Goal: Task Accomplishment & Management: Manage account settings

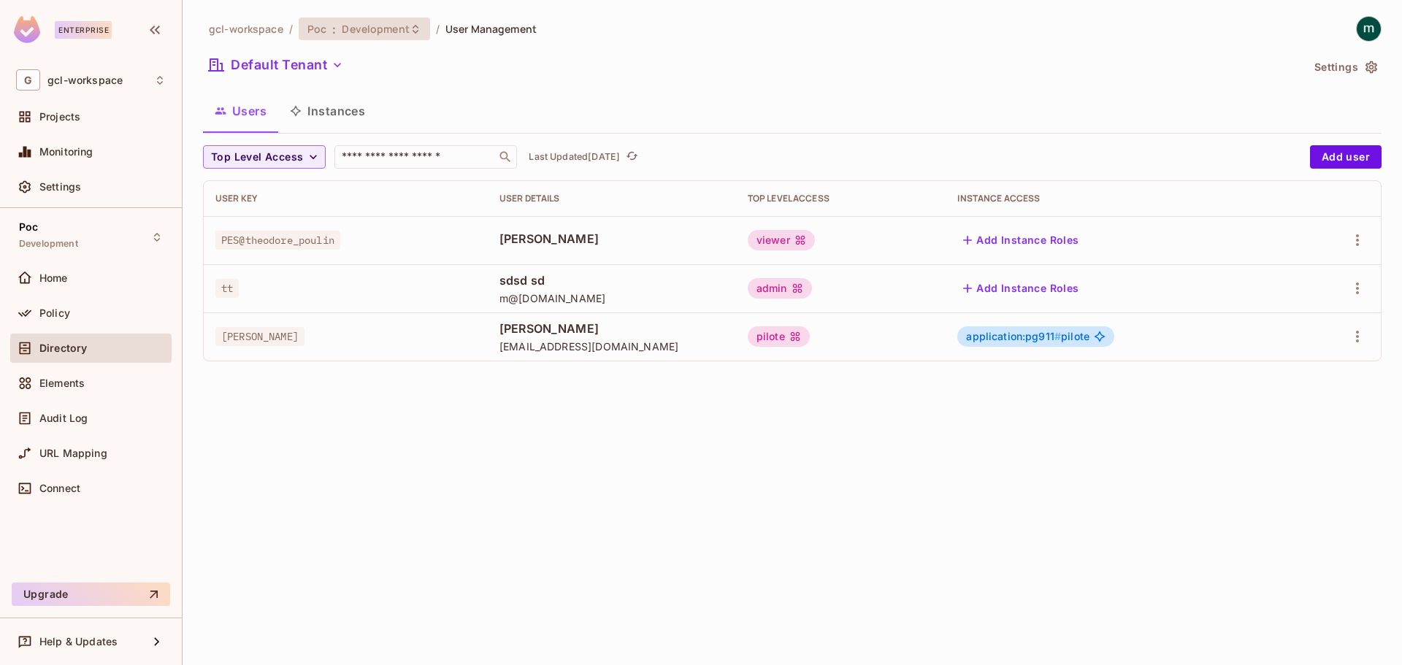
click at [331, 25] on span ":" at bounding box center [333, 29] width 5 height 12
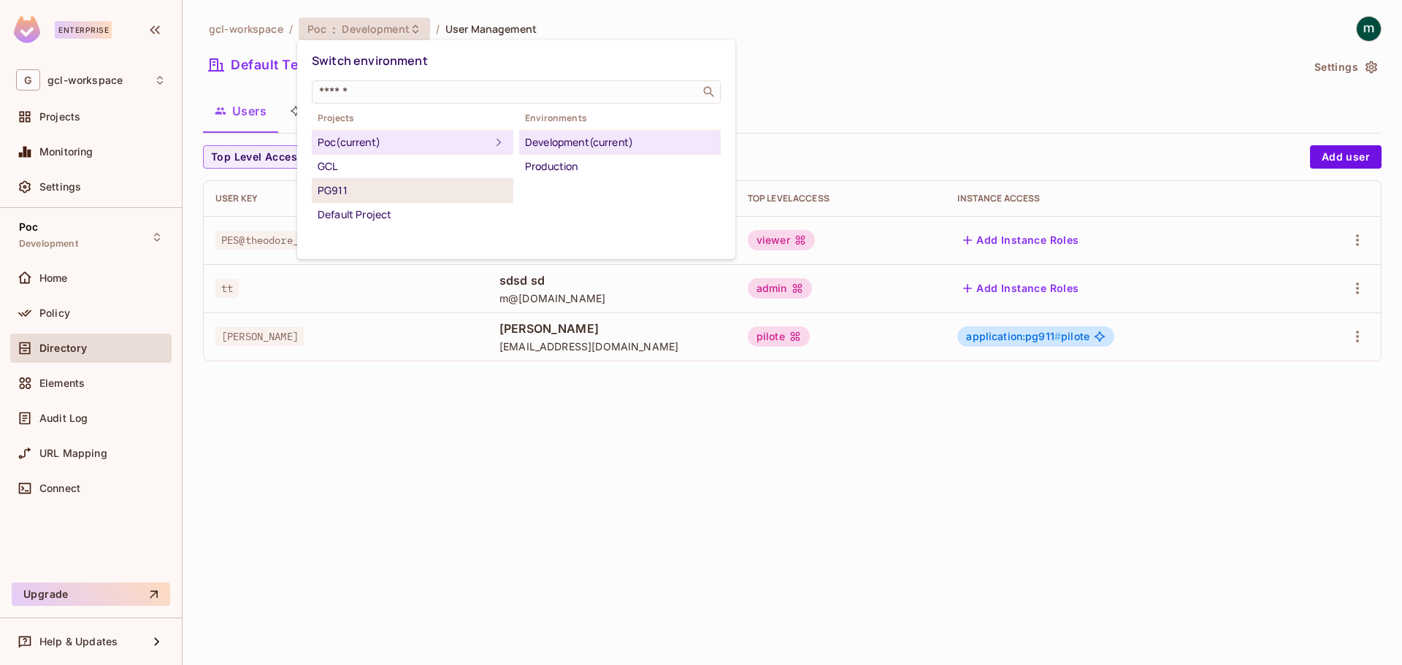
click at [366, 189] on div "PG911" at bounding box center [413, 191] width 190 height 18
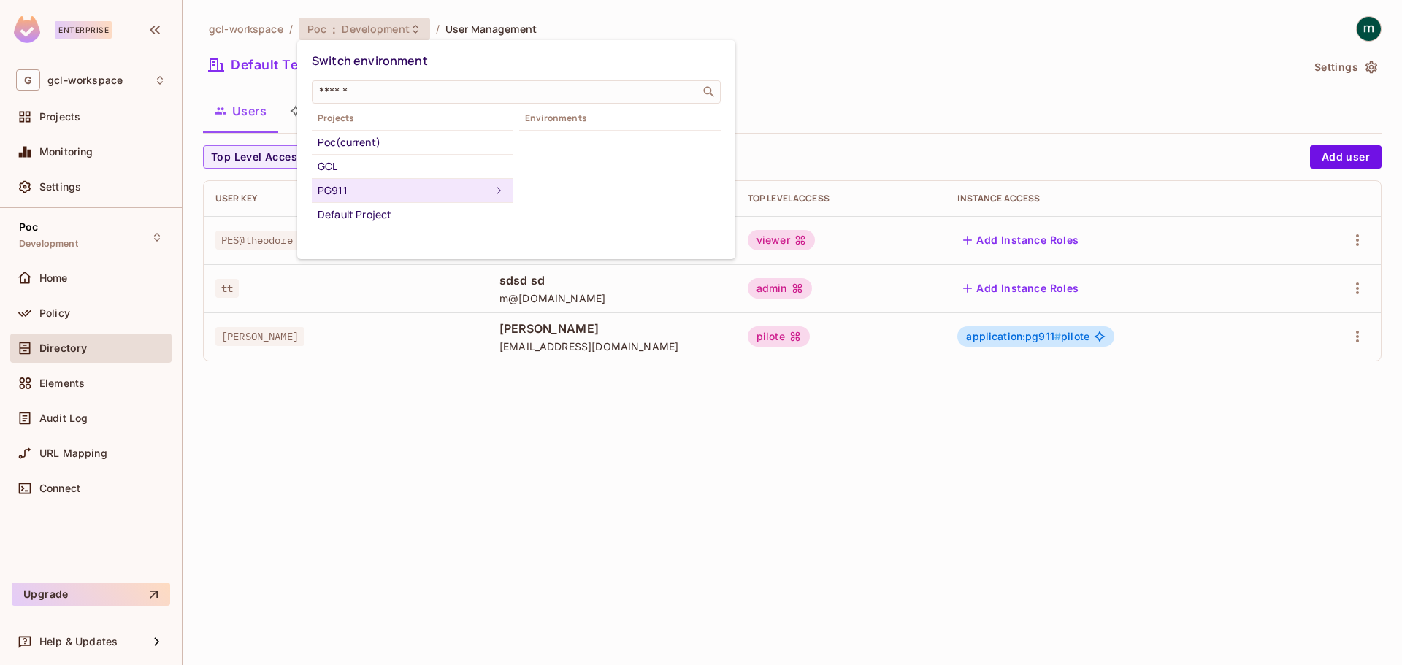
click at [542, 145] on div "Projects Poc (current) GCL PG911 Default Project Environments" at bounding box center [516, 168] width 409 height 117
click at [342, 169] on div "GCL" at bounding box center [413, 167] width 190 height 18
click at [345, 139] on div "Poc (current)" at bounding box center [413, 143] width 190 height 18
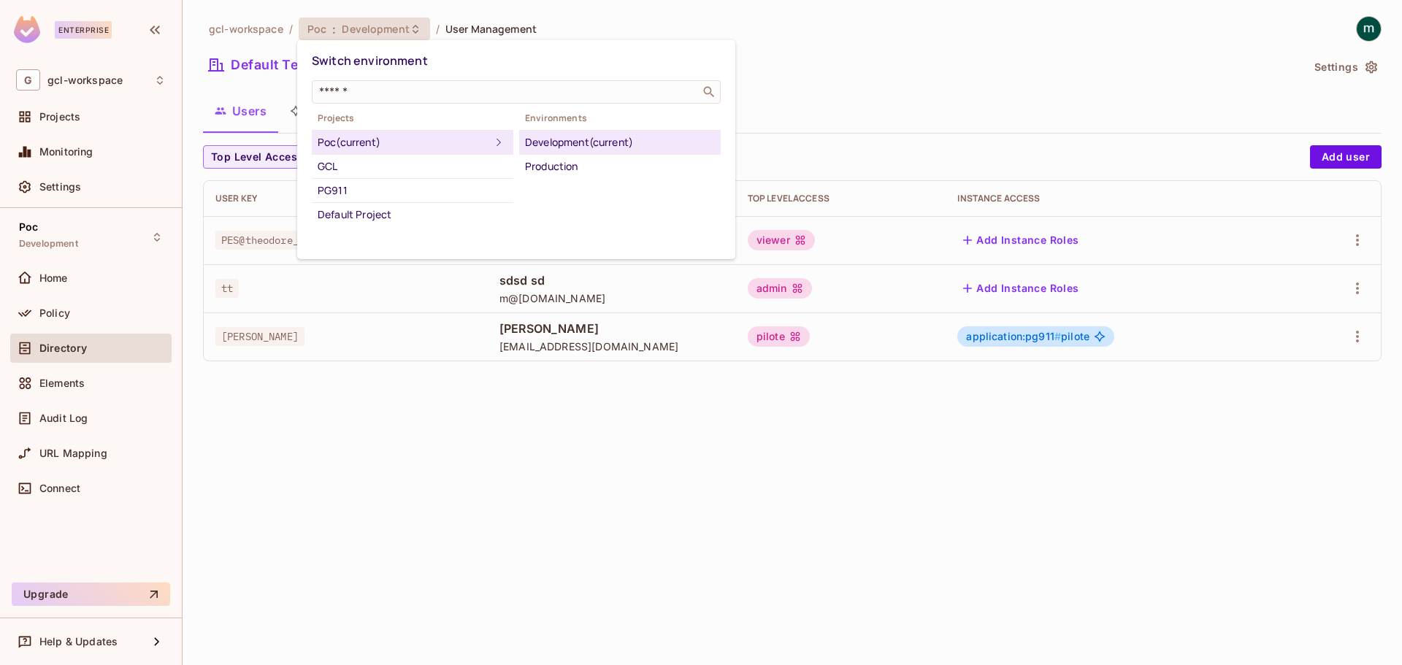
click at [475, 618] on div at bounding box center [701, 332] width 1402 height 665
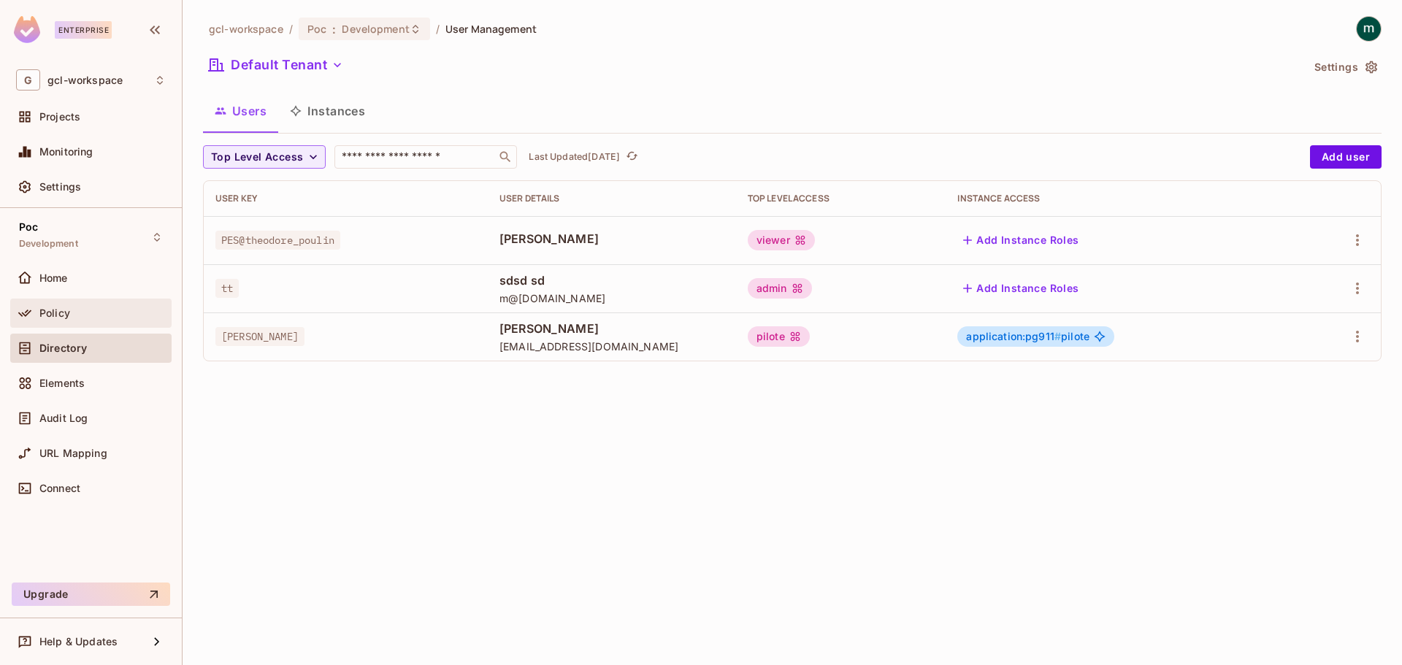
click at [77, 309] on div "Policy" at bounding box center [102, 313] width 126 height 12
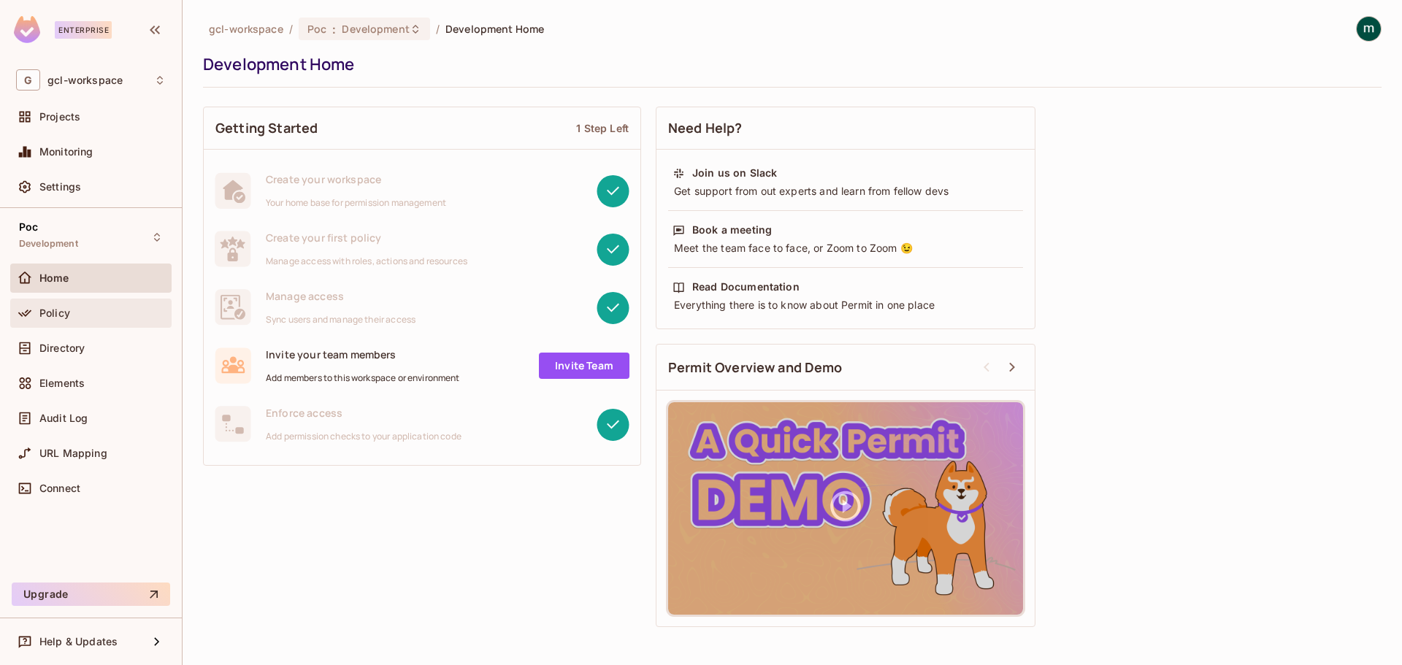
click at [64, 315] on span "Policy" at bounding box center [54, 313] width 31 height 12
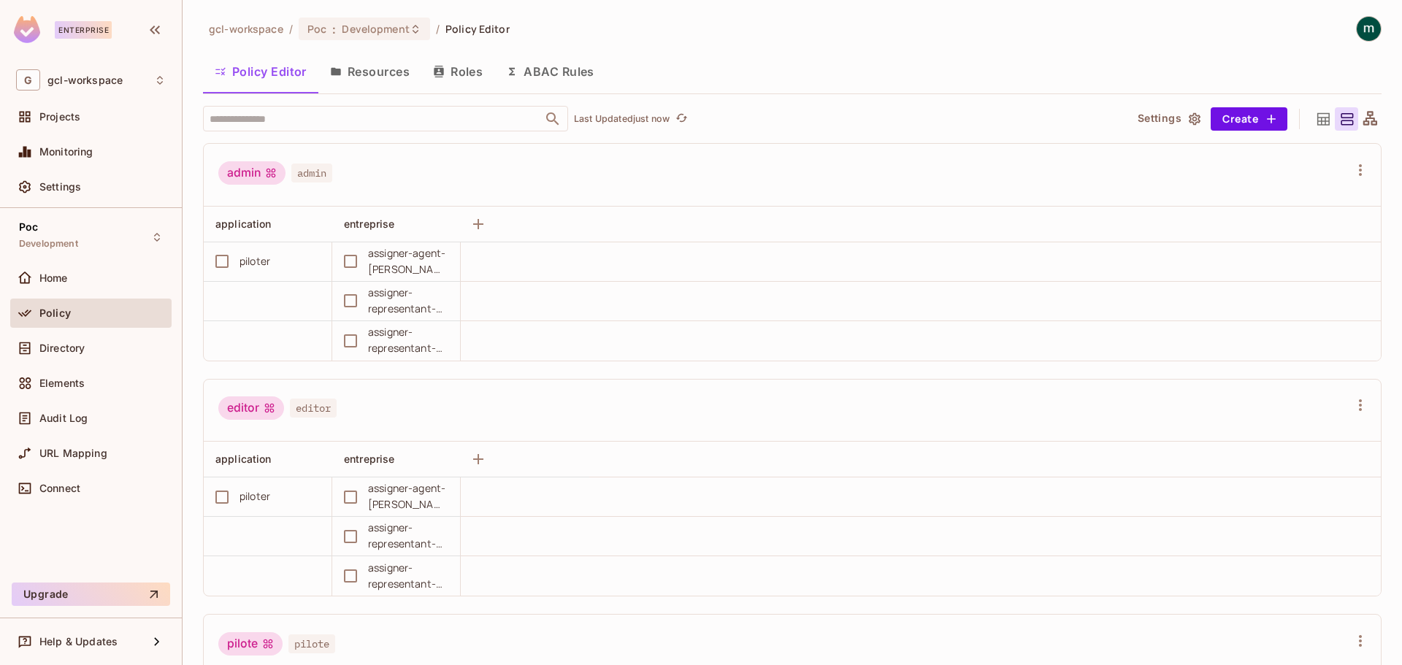
click at [466, 64] on button "Roles" at bounding box center [457, 71] width 73 height 37
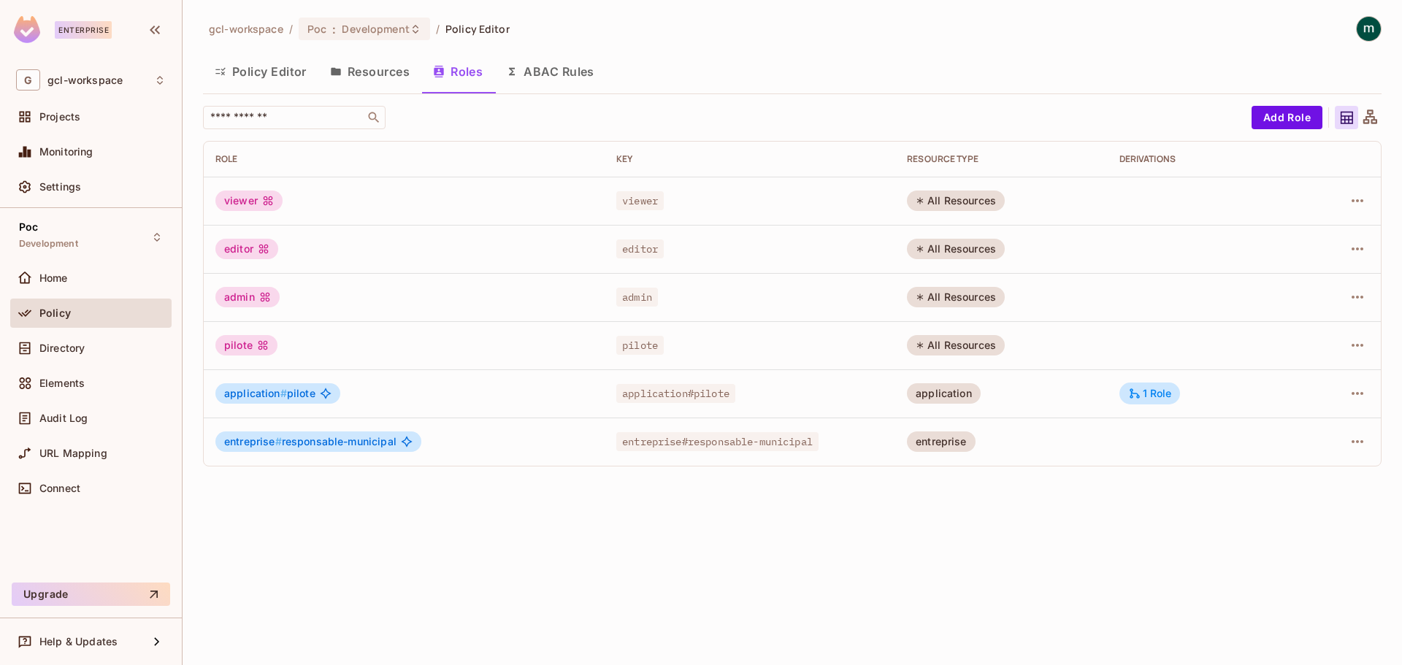
click at [261, 201] on div "viewer" at bounding box center [248, 201] width 67 height 20
click at [1355, 202] on icon "button" at bounding box center [1357, 201] width 18 height 18
click at [1294, 235] on div "Edit Role" at bounding box center [1292, 234] width 44 height 15
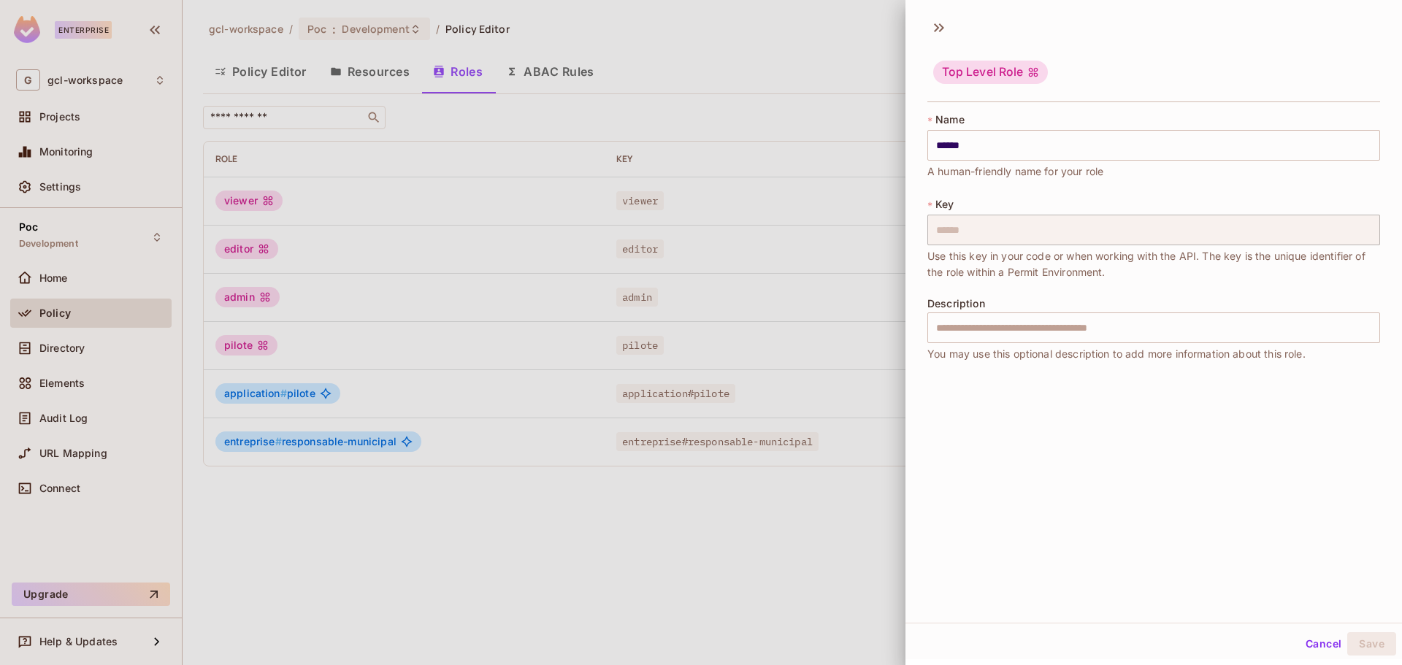
click at [1301, 650] on button "Cancel" at bounding box center [1322, 643] width 47 height 23
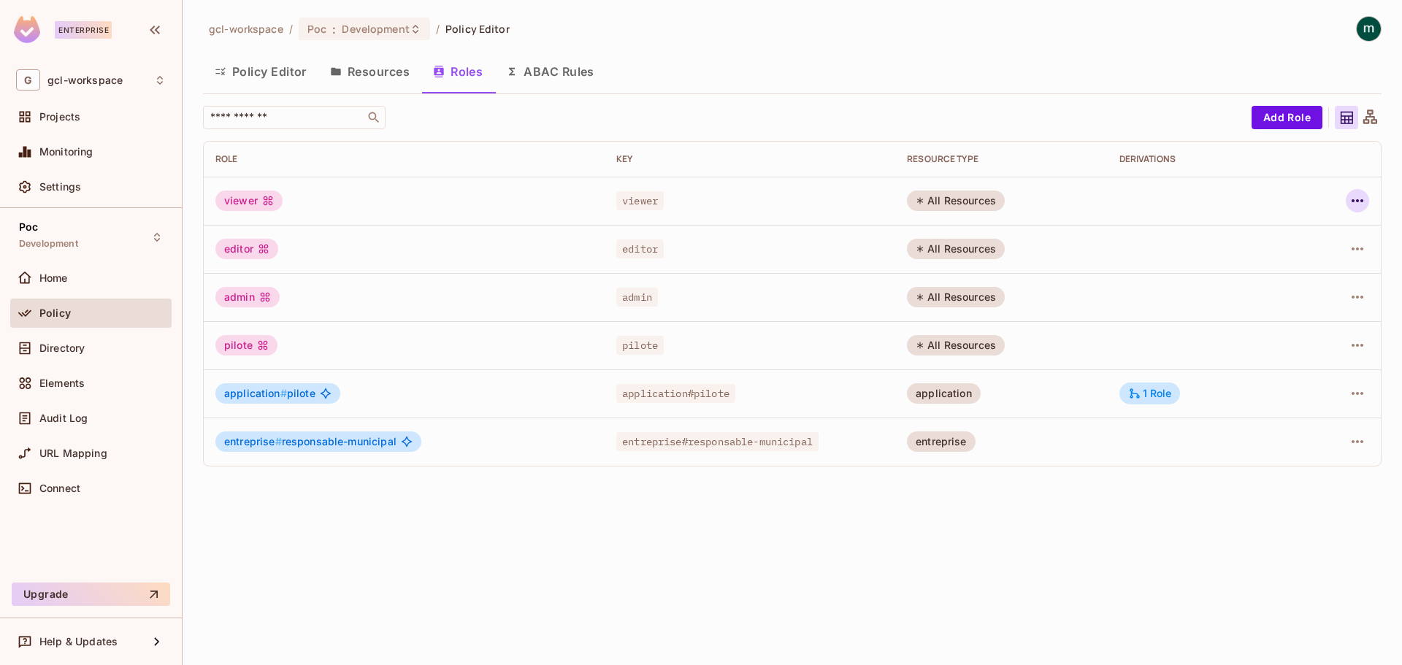
click at [1359, 199] on icon "button" at bounding box center [1357, 201] width 18 height 18
click at [1304, 263] on div "Edit Attributes" at bounding box center [1306, 266] width 72 height 15
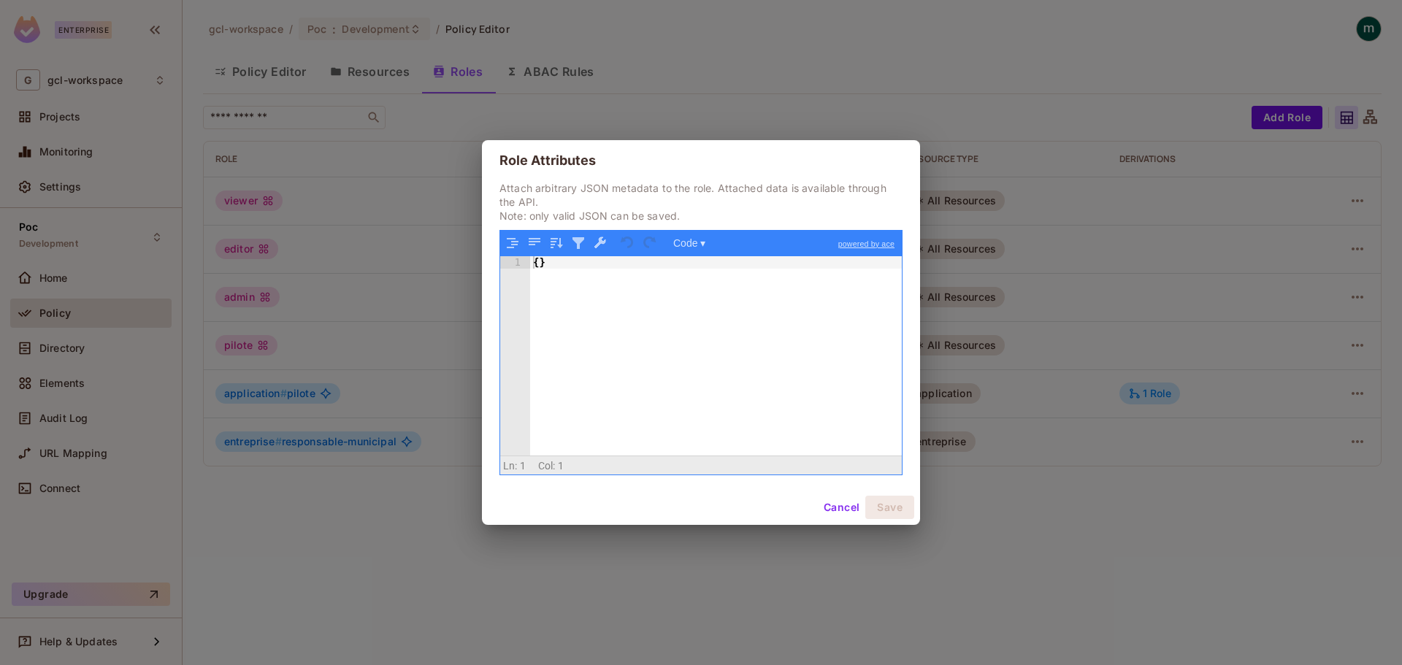
click at [845, 508] on button "Cancel" at bounding box center [841, 507] width 47 height 23
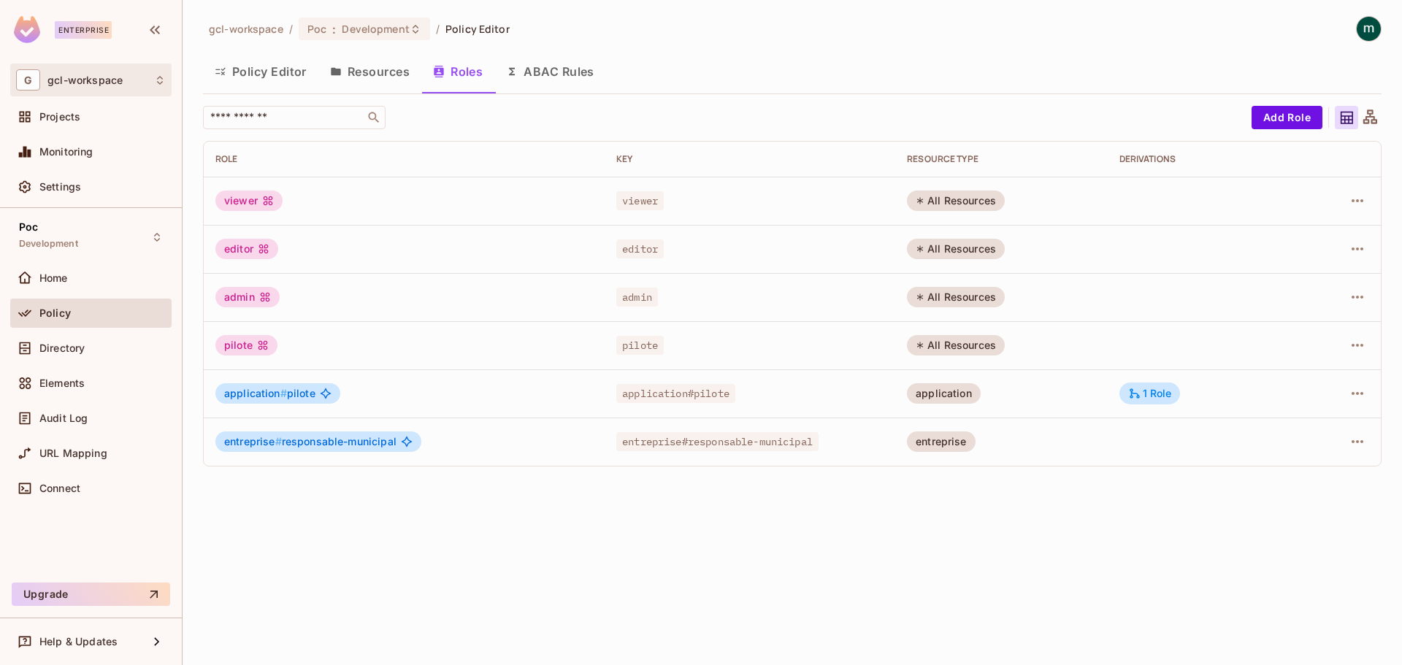
click at [162, 86] on div "G gcl-workspace" at bounding box center [91, 79] width 150 height 21
click at [162, 86] on div at bounding box center [701, 332] width 1402 height 665
click at [331, 26] on span ":" at bounding box center [333, 29] width 5 height 12
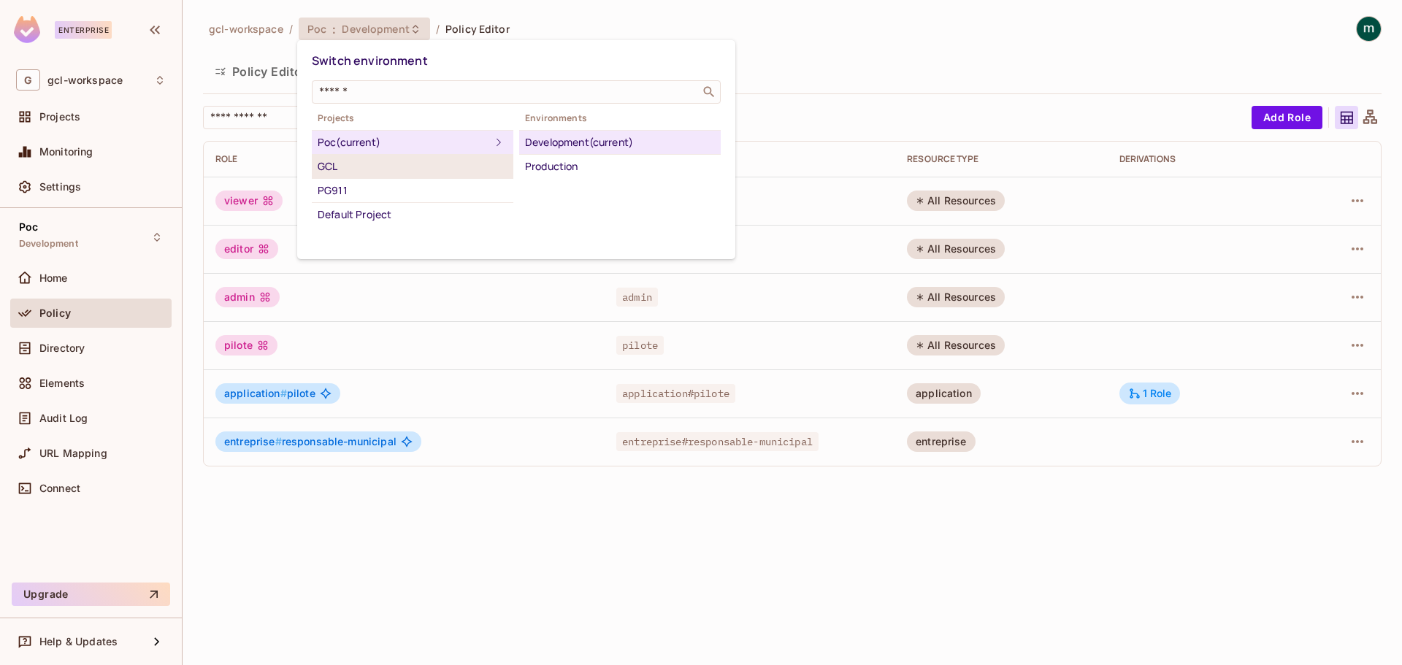
click at [337, 166] on div "GCL" at bounding box center [413, 167] width 190 height 18
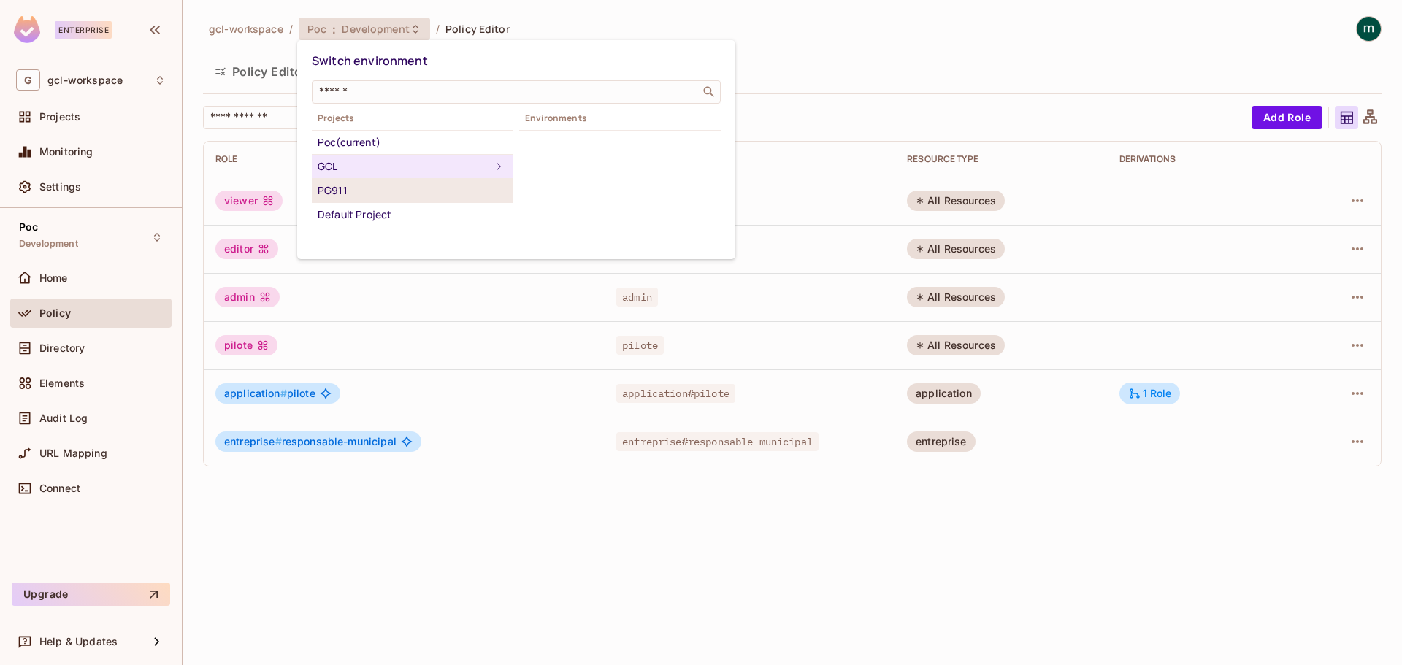
click at [385, 191] on div "PG911" at bounding box center [413, 191] width 190 height 18
click at [372, 167] on div "GCL" at bounding box center [413, 167] width 190 height 18
click at [364, 191] on div "PG911" at bounding box center [413, 191] width 190 height 18
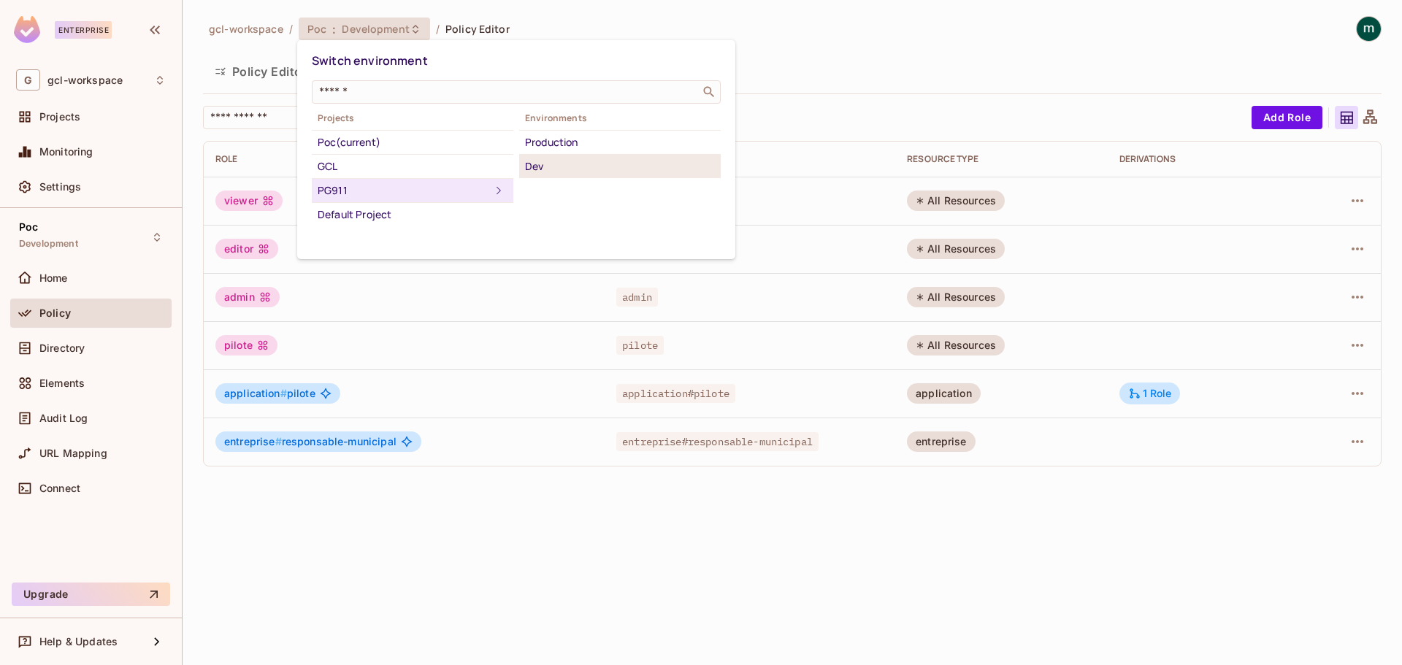
click at [546, 169] on div "Dev" at bounding box center [620, 167] width 190 height 18
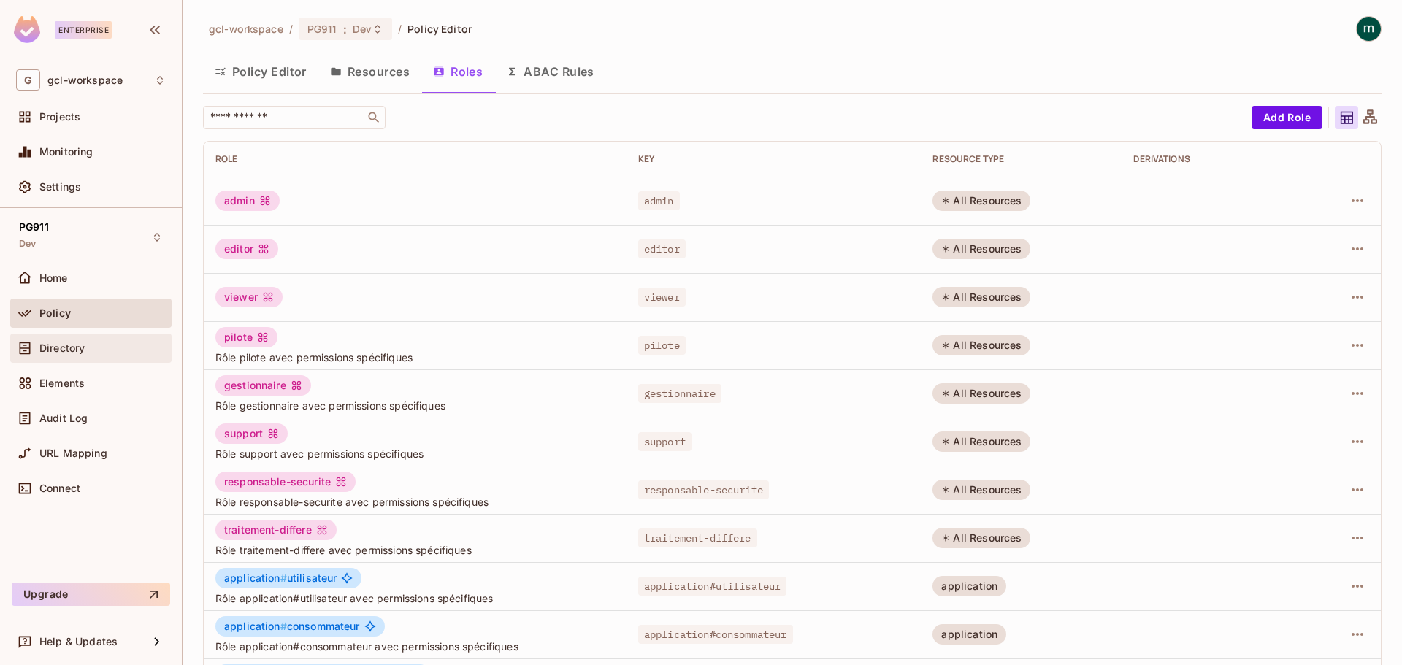
click at [53, 348] on span "Directory" at bounding box center [61, 348] width 45 height 12
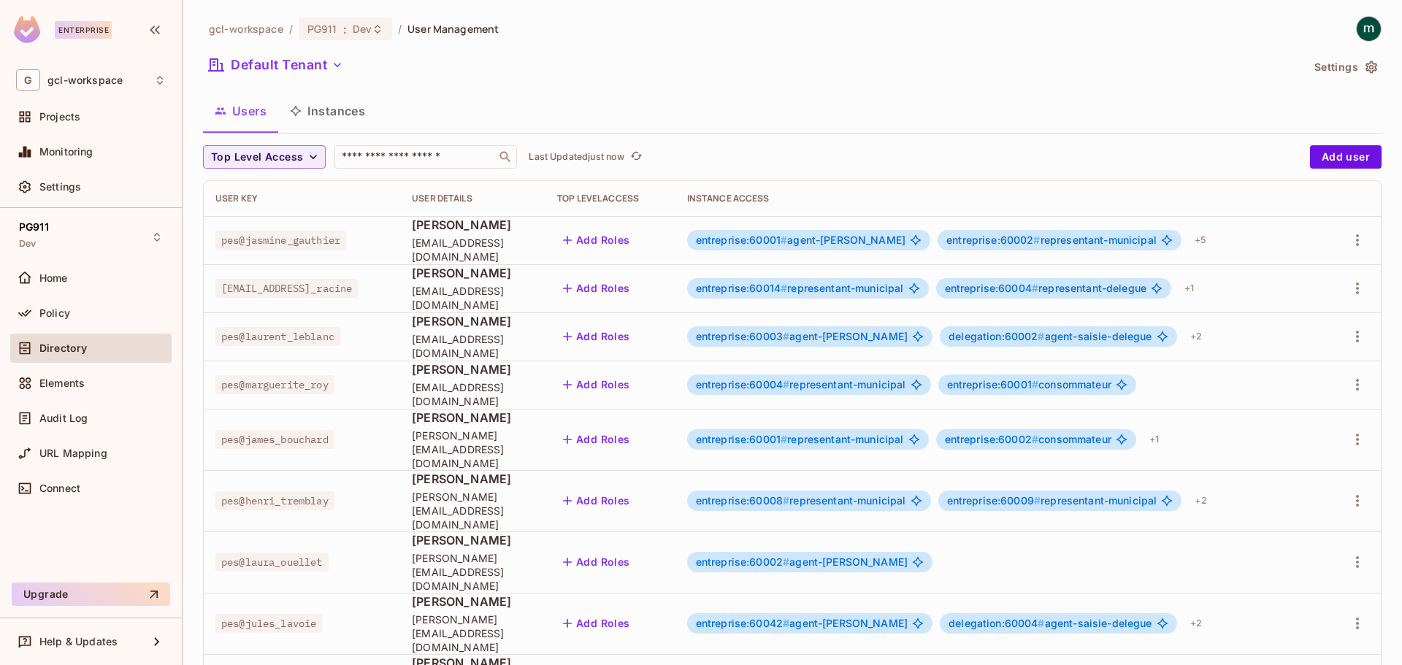
click at [347, 101] on button "Instances" at bounding box center [327, 111] width 99 height 37
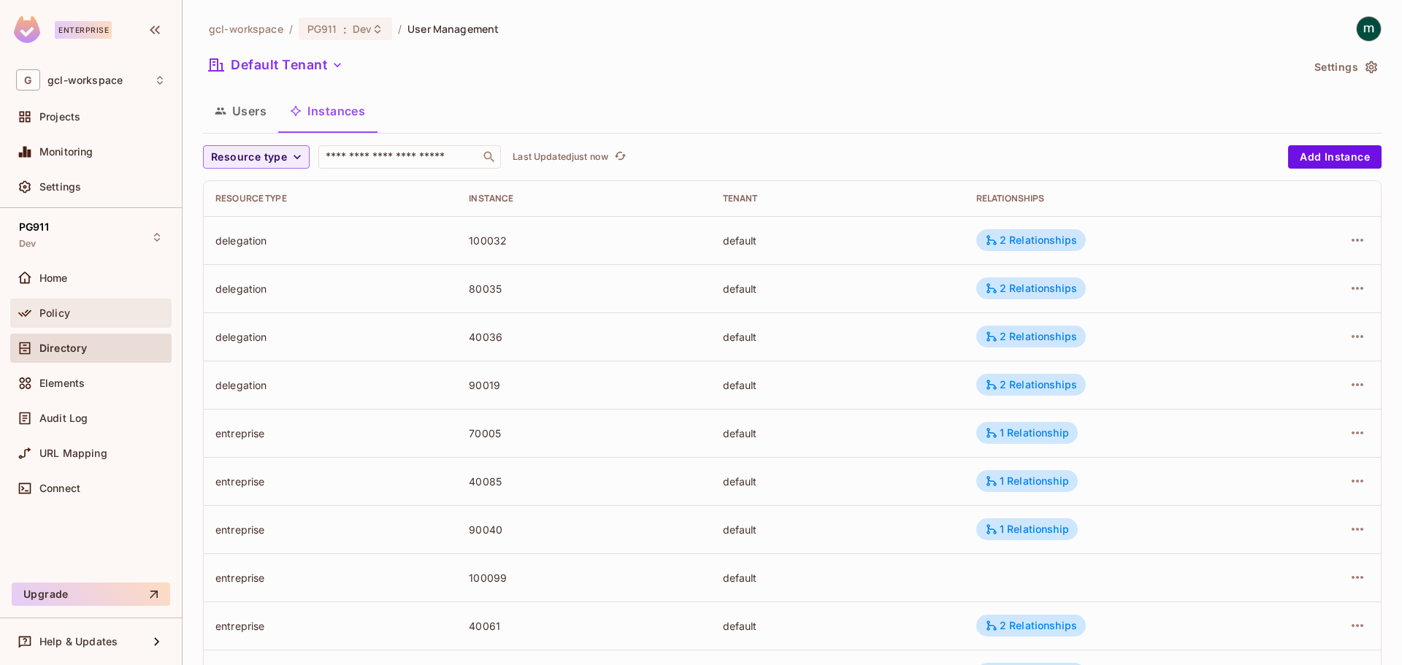
click at [54, 306] on div "Policy" at bounding box center [91, 313] width 150 height 18
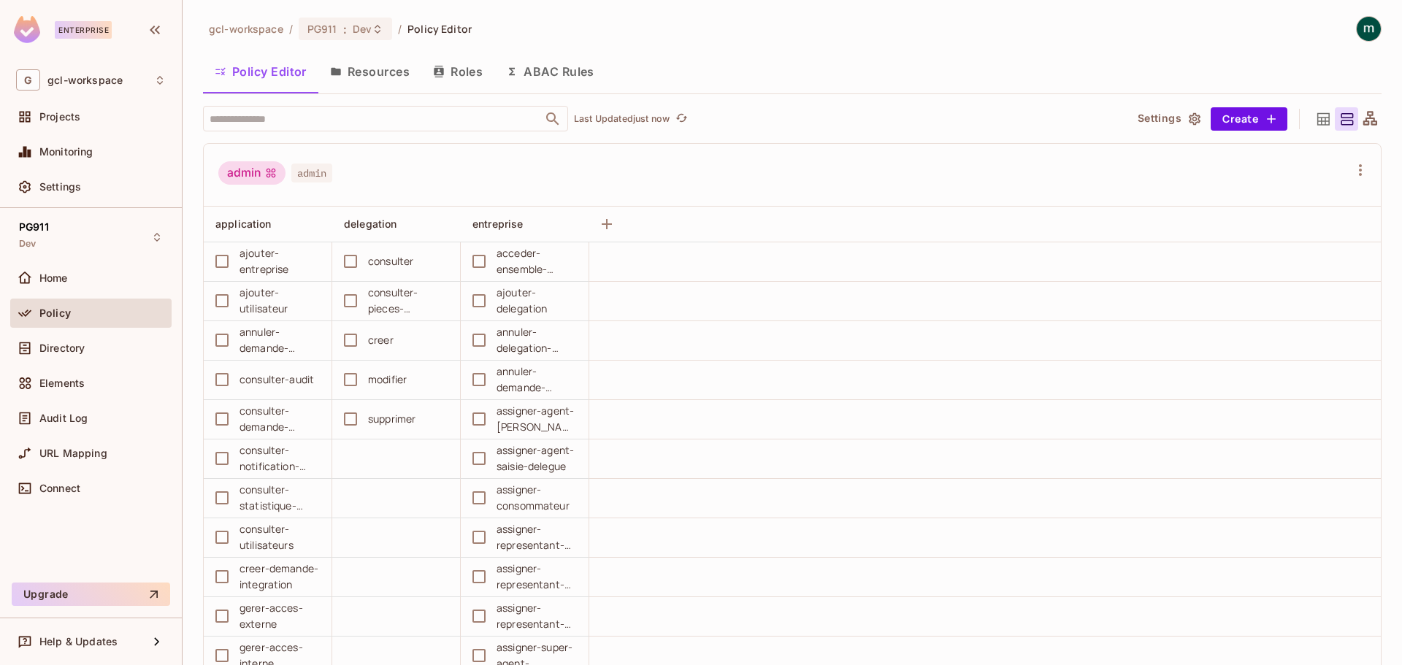
click at [359, 76] on button "Resources" at bounding box center [369, 71] width 103 height 37
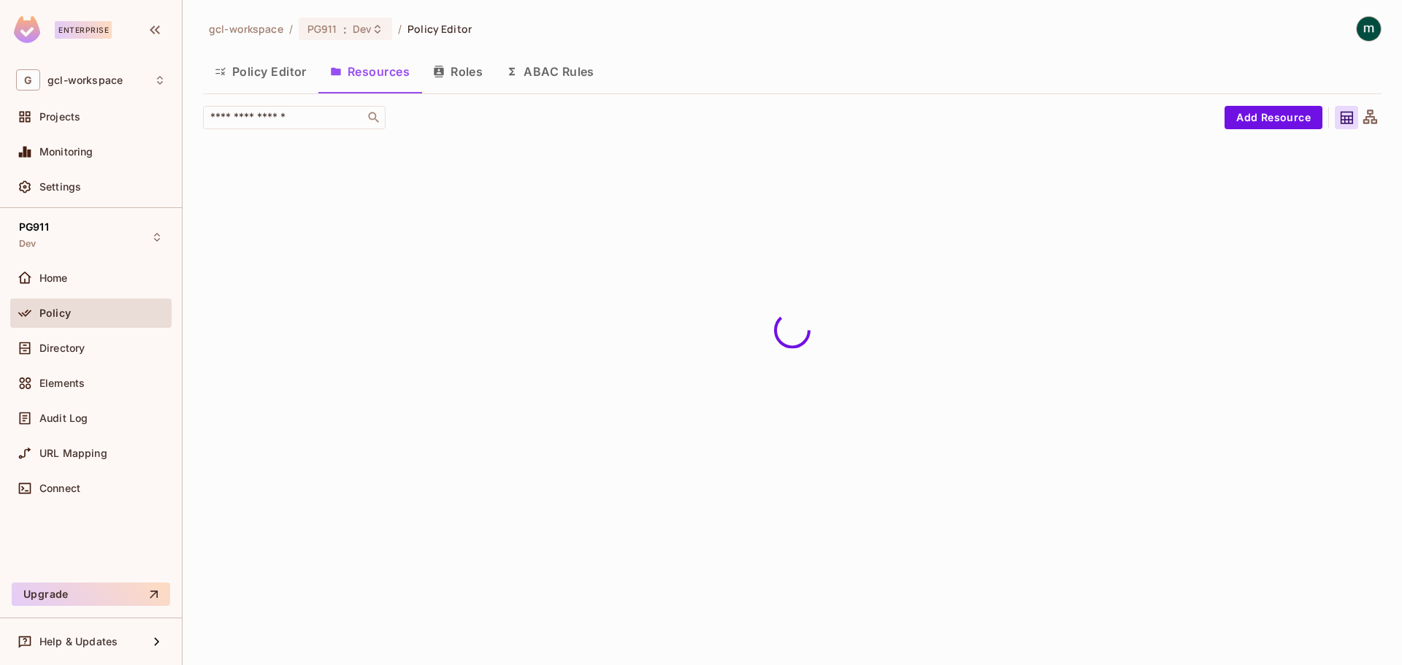
click at [264, 74] on button "Policy Editor" at bounding box center [260, 71] width 115 height 37
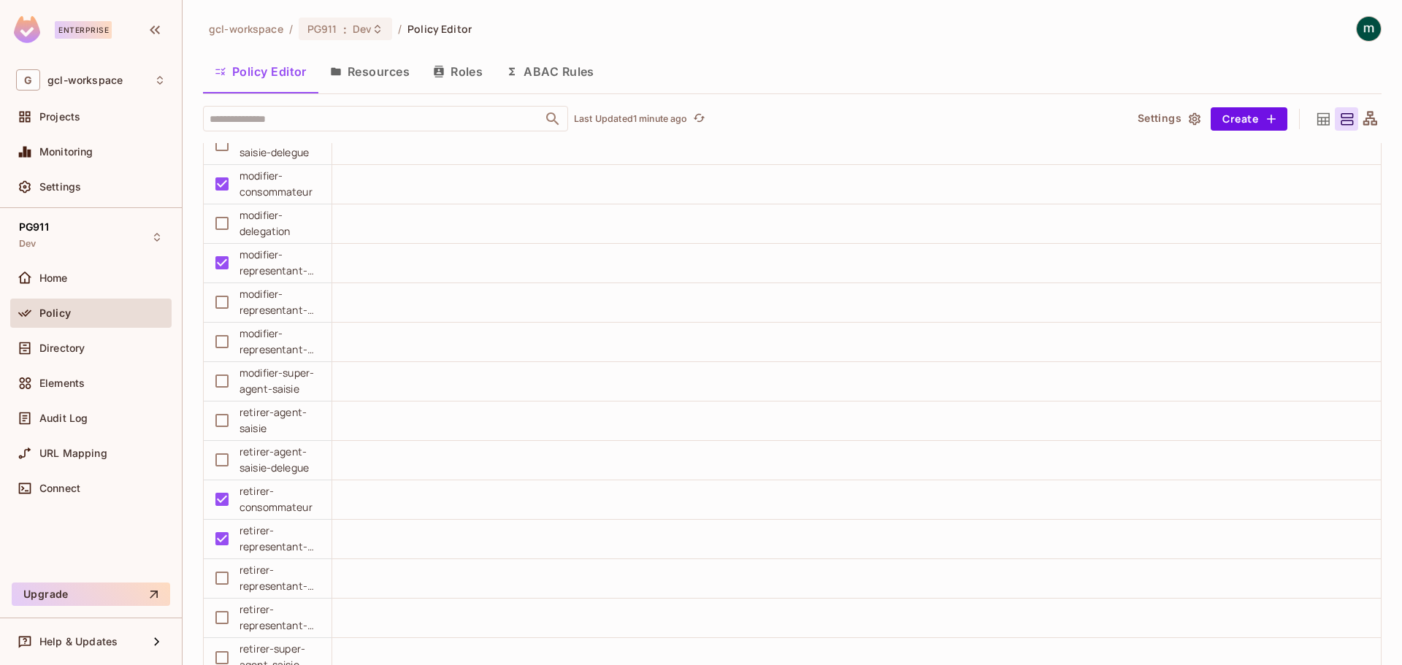
scroll to position [19539, 0]
